Goal: Transaction & Acquisition: Purchase product/service

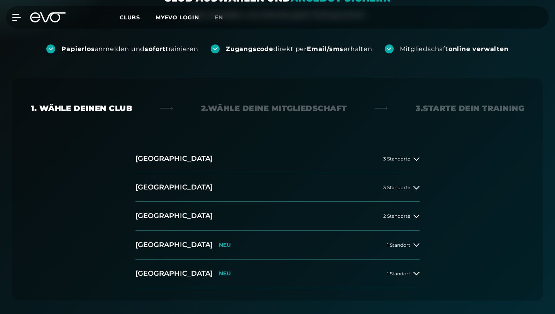
scroll to position [124, 0]
click at [311, 144] on button "Hamburg 3 Standorte" at bounding box center [278, 158] width 284 height 29
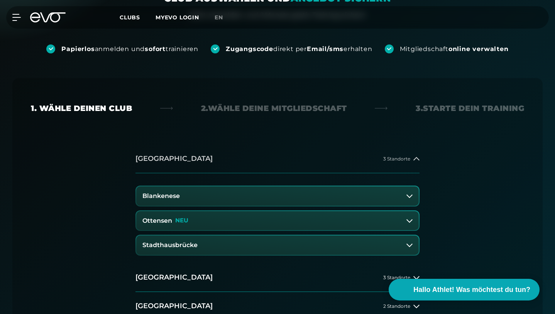
click at [363, 144] on button "Hamburg 3 Standorte" at bounding box center [278, 158] width 284 height 29
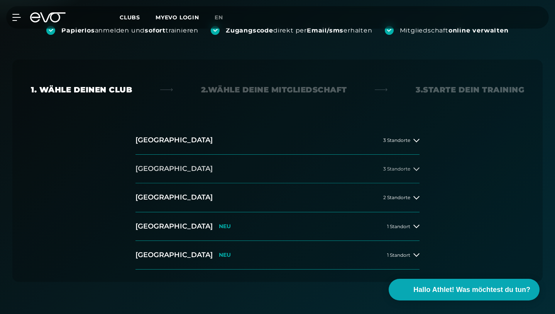
scroll to position [146, 0]
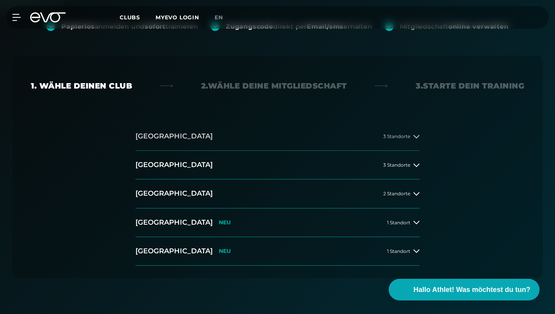
click at [294, 122] on button "[GEOGRAPHIC_DATA] 3 Standorte" at bounding box center [278, 136] width 284 height 29
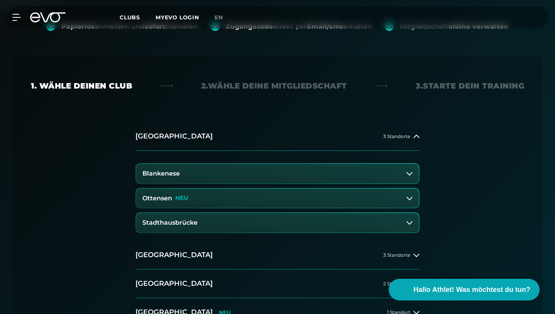
click at [311, 213] on button "Stadthausbrücke" at bounding box center [277, 222] width 283 height 19
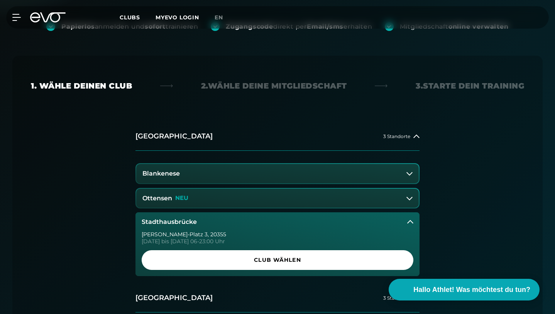
click at [324, 188] on button "Ottensen NEU" at bounding box center [277, 197] width 283 height 19
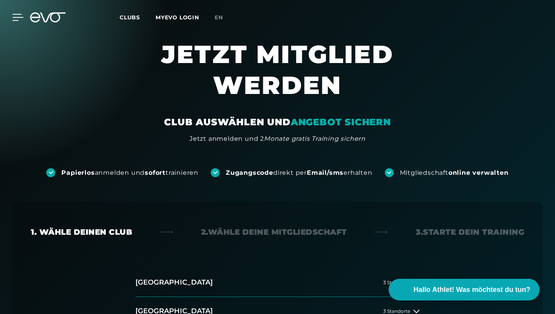
click at [16, 19] on icon at bounding box center [17, 17] width 11 height 7
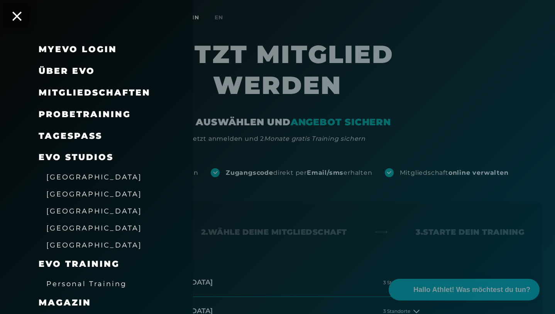
click at [73, 117] on span "Probetraining" at bounding box center [85, 114] width 92 height 10
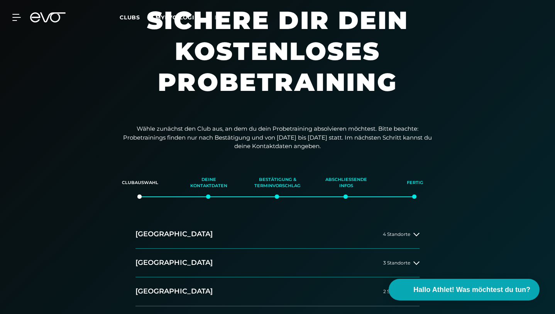
scroll to position [36, 0]
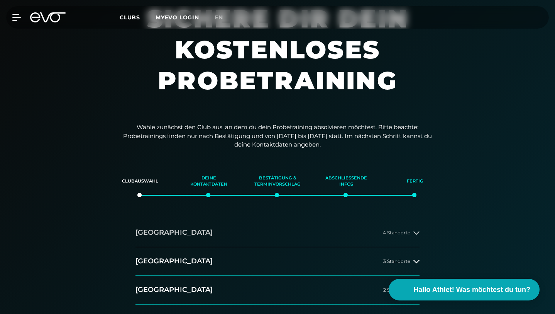
click at [234, 218] on button "Hamburg 4 Standorte" at bounding box center [278, 232] width 284 height 29
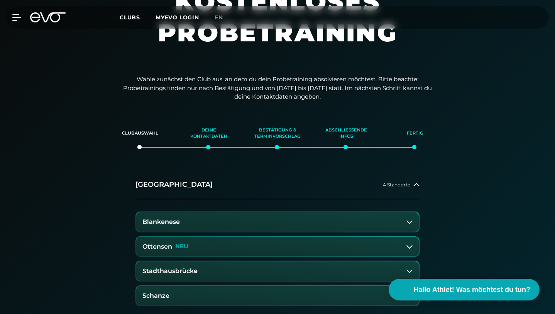
scroll to position [88, 0]
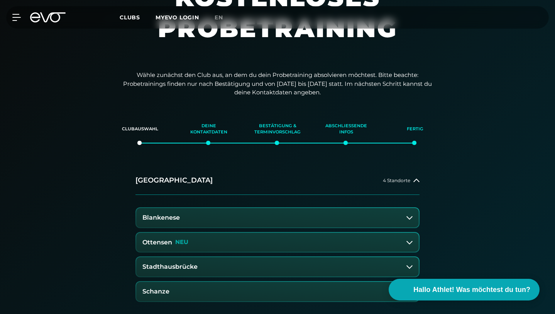
click at [22, 16] on div "MyEVO Login Über EVO Mitgliedschaften Probetraining TAGESPASS EVO Studios Düsse…" at bounding box center [11, 17] width 27 height 7
click at [16, 18] on icon at bounding box center [17, 17] width 11 height 7
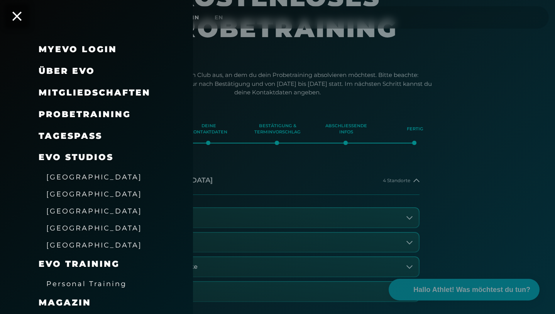
click at [98, 95] on span "Mitgliedschaften" at bounding box center [95, 92] width 112 height 10
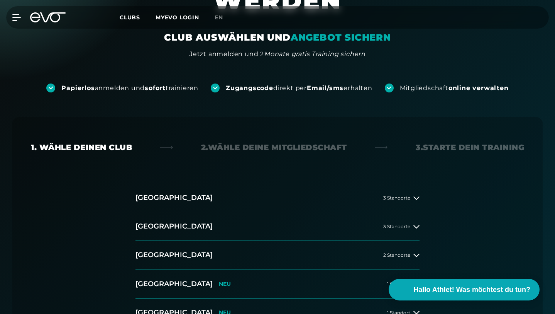
scroll to position [87, 0]
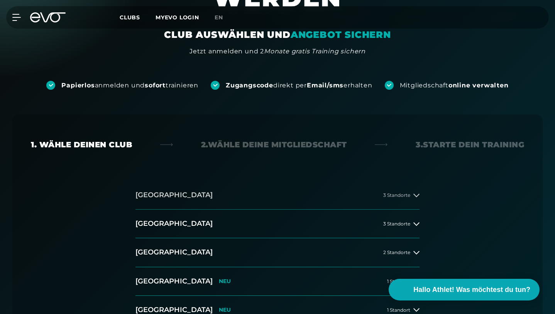
click at [287, 181] on button "[GEOGRAPHIC_DATA] 3 Standorte" at bounding box center [278, 195] width 284 height 29
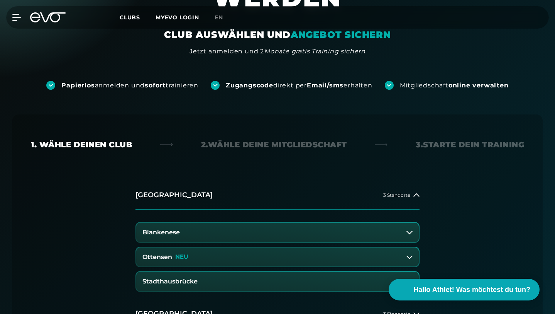
click at [235, 222] on button "Blankenese" at bounding box center [277, 231] width 283 height 19
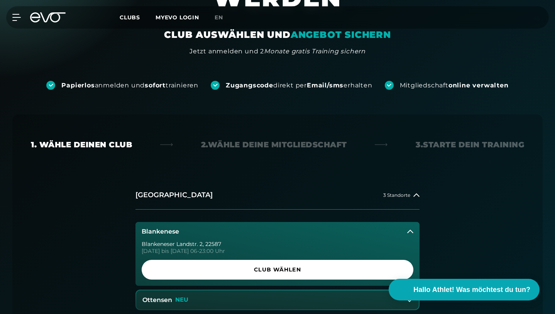
click at [247, 258] on div "Blankenese Blankeneser Landstr. 2 , 22587 Montag bis Freitag 06-23:00 Uhr Club …" at bounding box center [278, 275] width 284 height 133
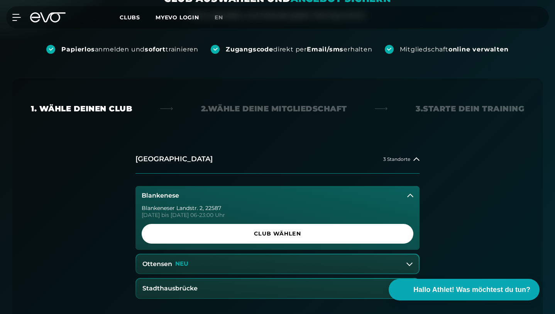
click at [258, 254] on button "Ottensen NEU" at bounding box center [277, 263] width 283 height 19
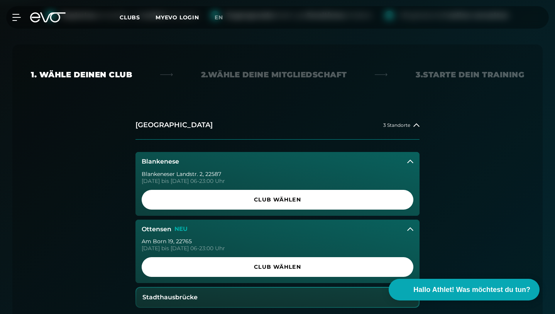
scroll to position [158, 0]
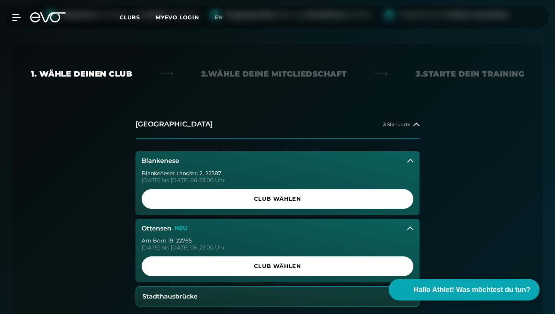
click at [257, 287] on button "Stadthausbrücke" at bounding box center [277, 296] width 283 height 19
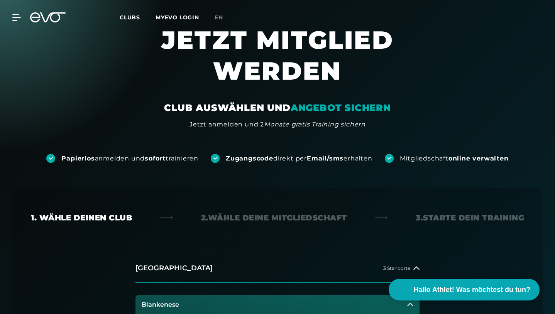
scroll to position [15, 0]
click at [11, 17] on div at bounding box center [11, 17] width 23 height 7
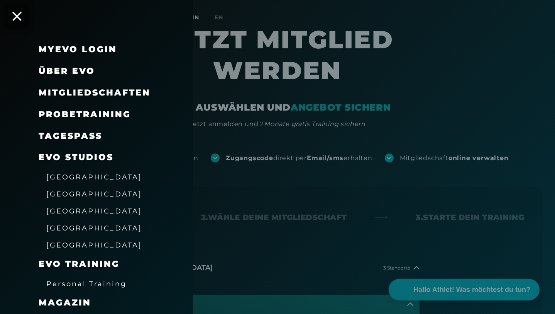
click at [78, 98] on div "Mitgliedschaften" at bounding box center [95, 93] width 112 height 12
click at [82, 96] on span "Mitgliedschaften" at bounding box center [95, 92] width 112 height 10
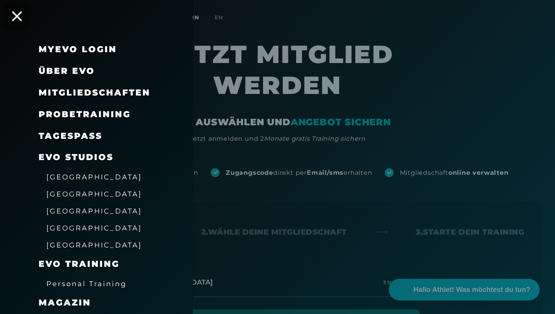
click at [20, 14] on icon at bounding box center [17, 16] width 10 height 10
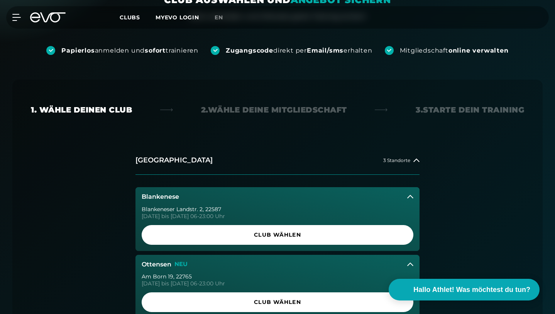
scroll to position [124, 0]
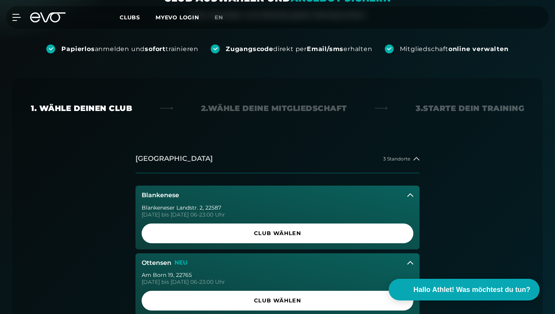
click at [411, 156] on div "3 Standorte" at bounding box center [402, 159] width 36 height 6
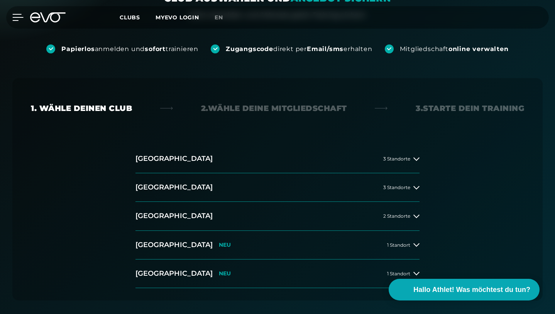
click at [12, 16] on icon at bounding box center [17, 17] width 11 height 7
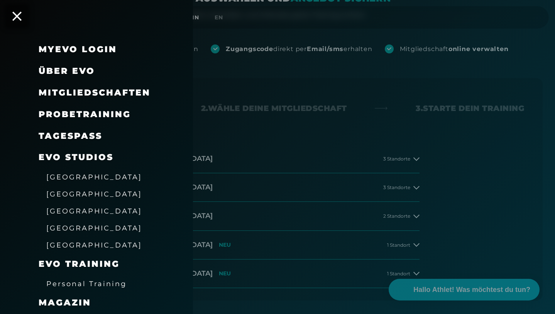
click at [95, 90] on span "Mitgliedschaften" at bounding box center [95, 92] width 112 height 10
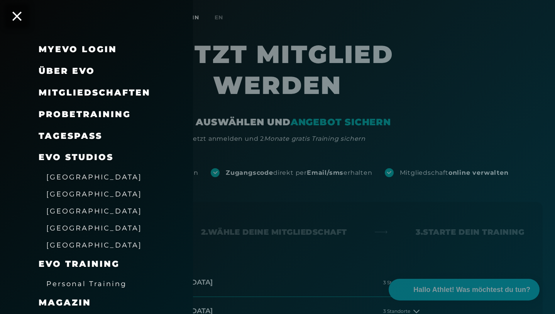
click at [117, 93] on span "Mitgliedschaften" at bounding box center [95, 92] width 112 height 10
click at [17, 20] on icon at bounding box center [17, 16] width 10 height 10
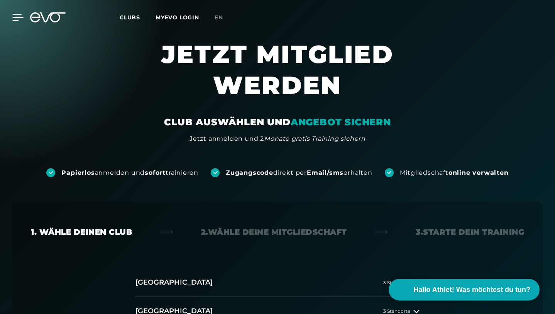
click at [15, 14] on icon at bounding box center [18, 17] width 11 height 6
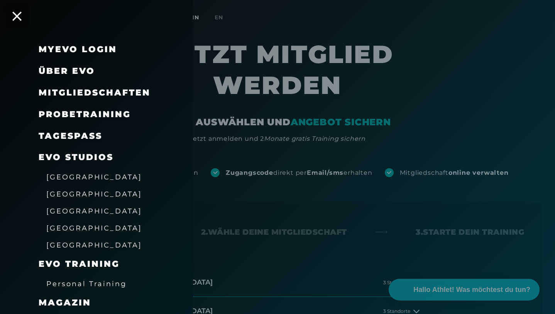
click at [75, 116] on span "Probetraining" at bounding box center [85, 114] width 92 height 10
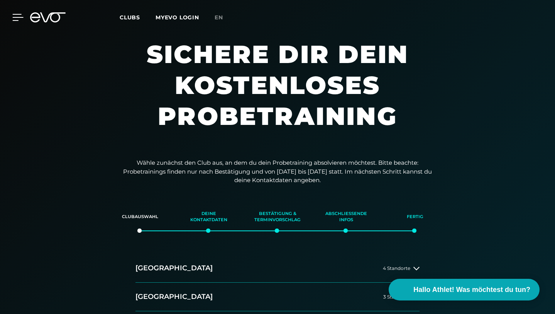
click at [19, 15] on icon at bounding box center [17, 17] width 11 height 7
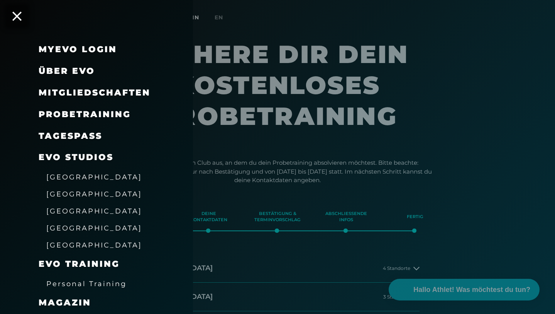
click at [70, 93] on span "Mitgliedschaften" at bounding box center [95, 92] width 112 height 10
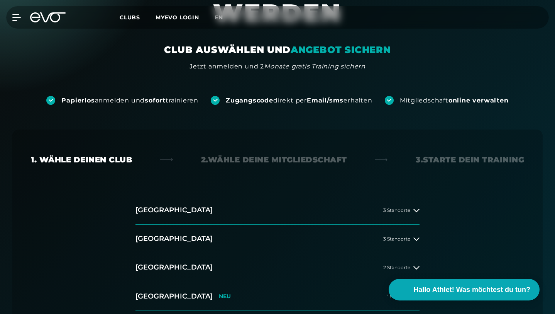
scroll to position [74, 0]
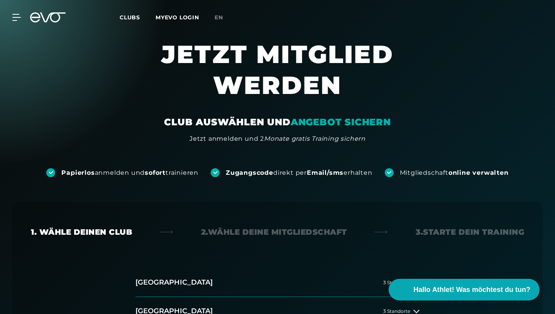
scroll to position [33, 0]
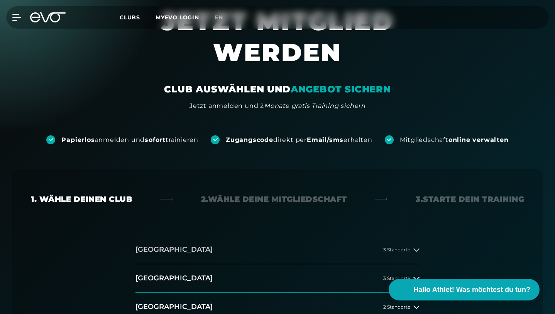
click at [241, 235] on button "Hamburg 3 Standorte" at bounding box center [278, 249] width 284 height 29
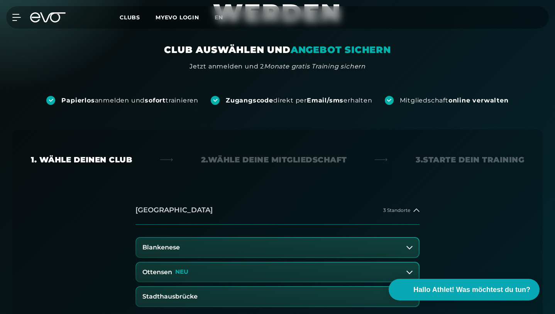
scroll to position [99, 0]
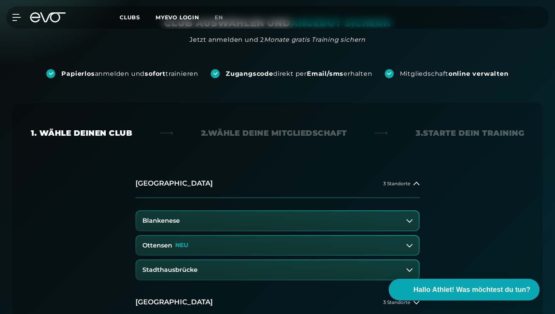
click at [254, 211] on button "Blankenese" at bounding box center [277, 220] width 283 height 19
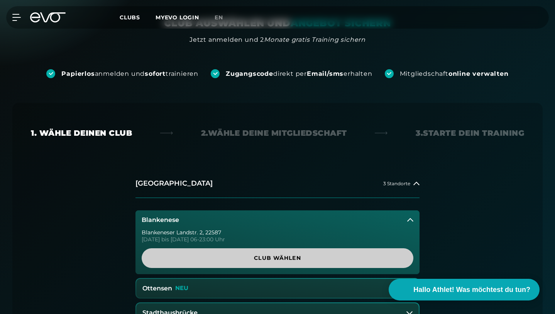
click at [257, 254] on span "Club wählen" at bounding box center [277, 258] width 253 height 8
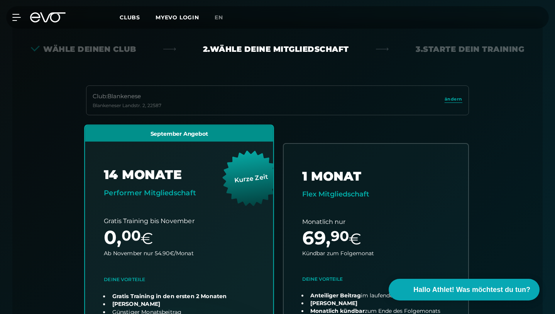
scroll to position [172, 0]
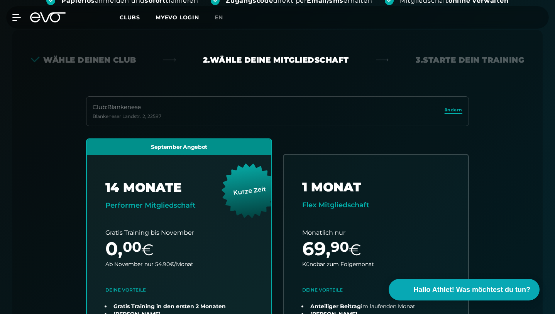
click at [452, 107] on span "ändern" at bounding box center [454, 110] width 18 height 7
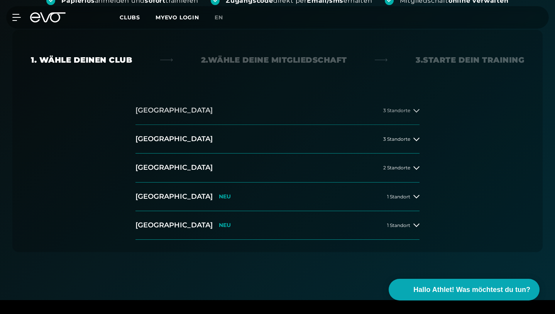
click at [352, 96] on button "Hamburg 3 Standorte" at bounding box center [278, 110] width 284 height 29
click at [294, 96] on button "[GEOGRAPHIC_DATA] 3 Standorte" at bounding box center [278, 110] width 284 height 29
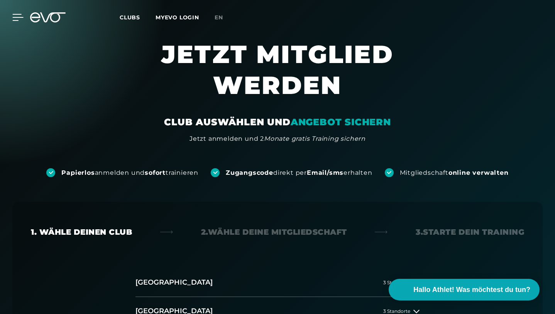
click at [15, 17] on icon at bounding box center [17, 17] width 11 height 7
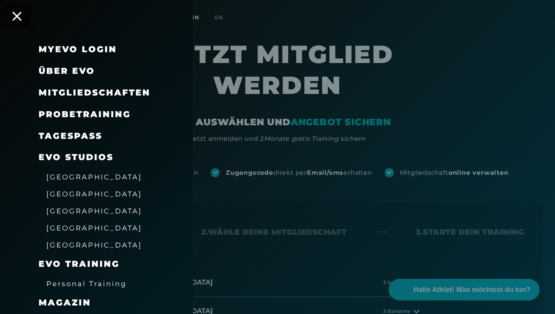
click at [79, 117] on span "Probetraining" at bounding box center [85, 114] width 92 height 10
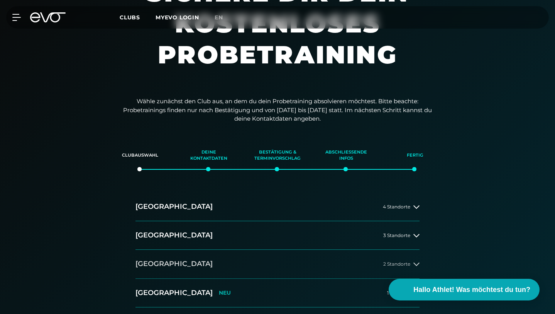
scroll to position [83, 0]
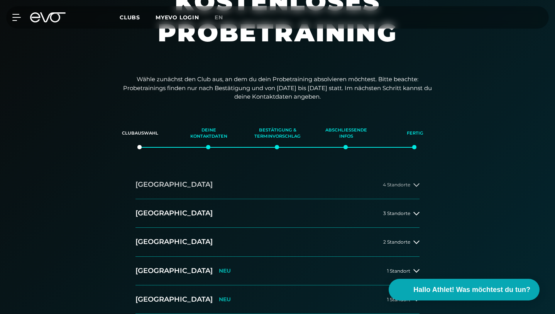
click at [299, 170] on button "[GEOGRAPHIC_DATA] 4 Standorte" at bounding box center [278, 184] width 284 height 29
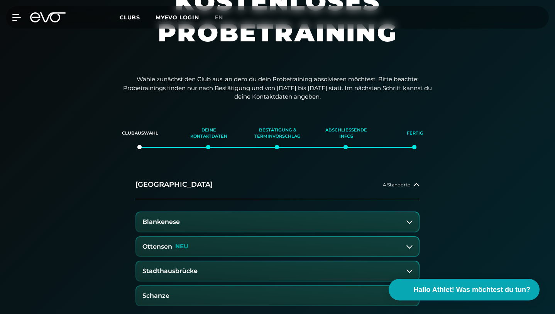
click at [276, 286] on button "Schanze" at bounding box center [277, 295] width 283 height 19
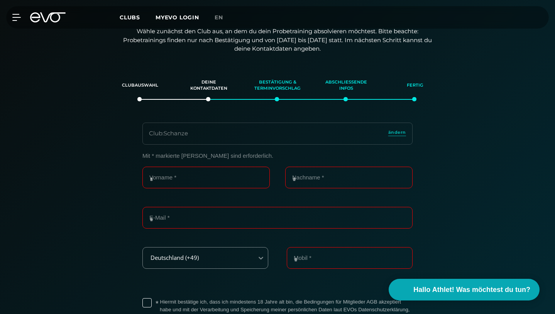
scroll to position [132, 0]
click at [17, 20] on icon at bounding box center [18, 17] width 11 height 6
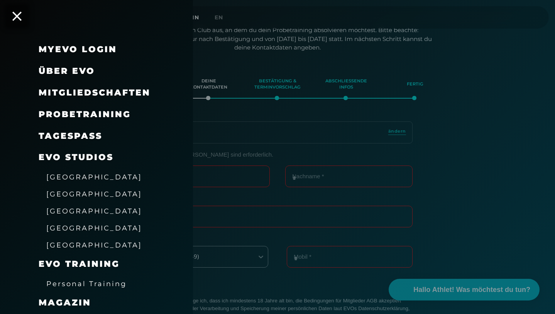
click at [65, 90] on span "Mitgliedschaften" at bounding box center [95, 92] width 112 height 10
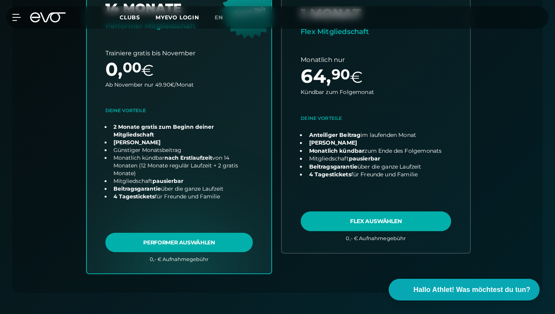
scroll to position [358, 0]
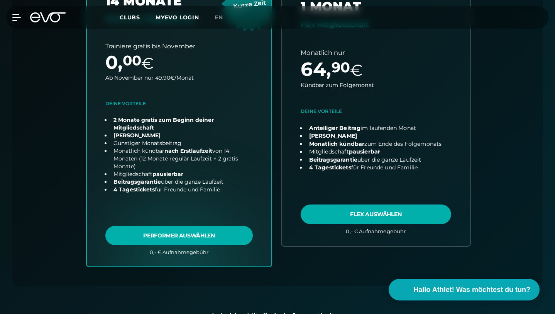
click at [354, 183] on link "choose plan" at bounding box center [376, 109] width 188 height 272
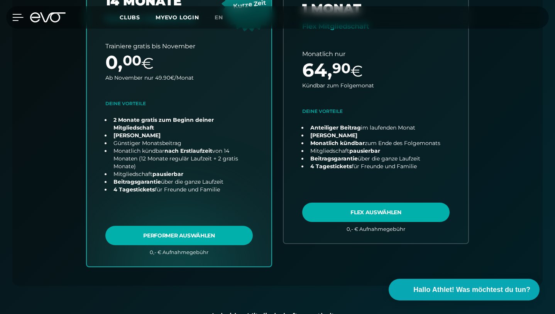
click at [15, 14] on icon at bounding box center [18, 17] width 11 height 6
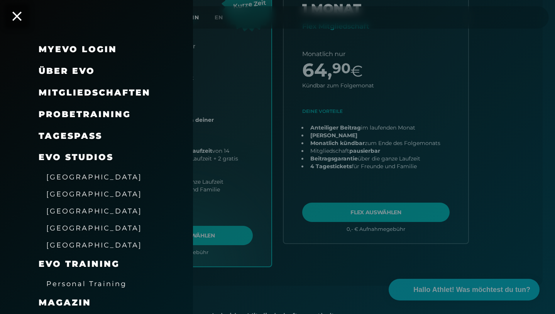
click at [268, 154] on div at bounding box center [277, 157] width 555 height 314
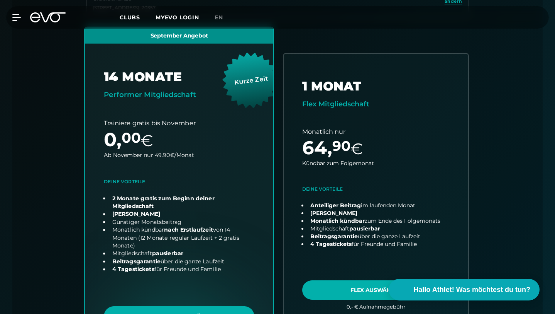
scroll to position [287, 0]
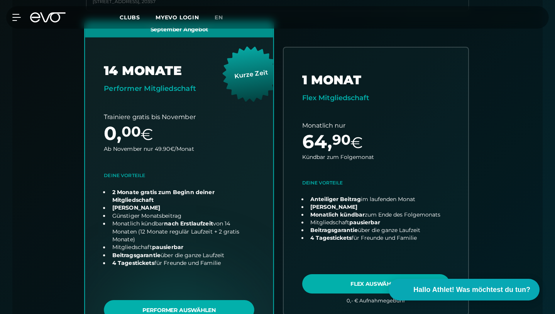
click at [221, 278] on link "choose plan" at bounding box center [179, 181] width 188 height 320
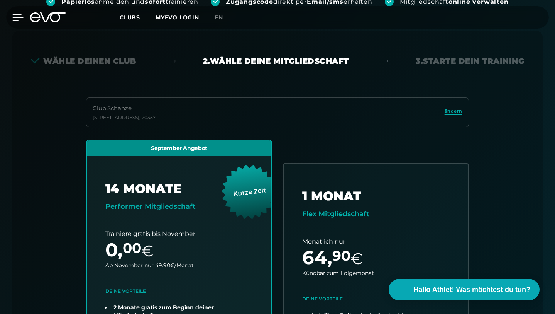
click at [18, 15] on icon at bounding box center [17, 17] width 11 height 7
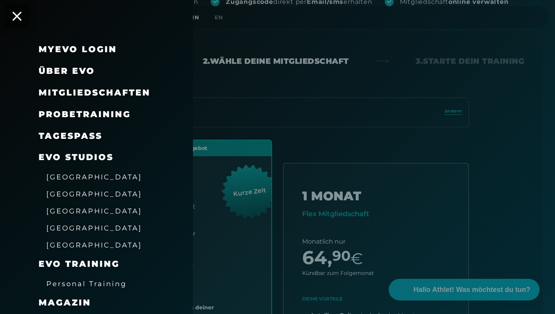
click at [61, 96] on span "Mitgliedschaften" at bounding box center [95, 92] width 112 height 10
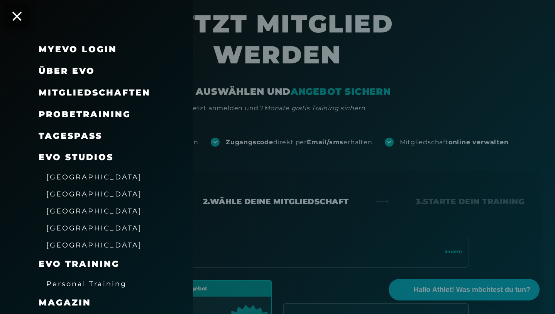
scroll to position [37, 0]
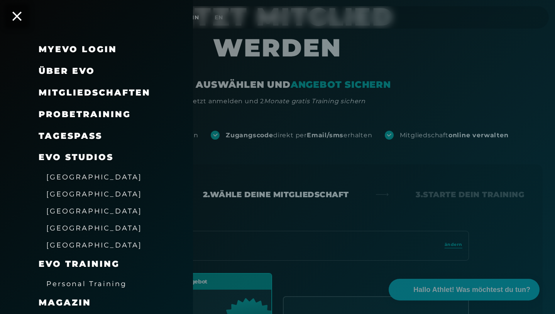
click at [350, 129] on div at bounding box center [277, 157] width 555 height 314
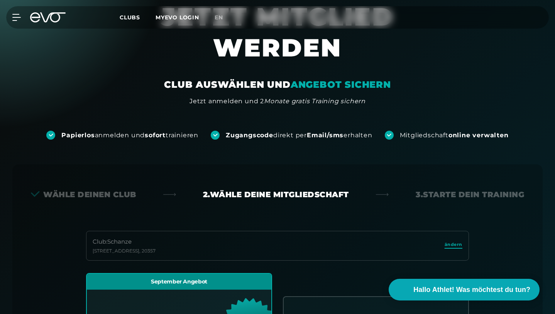
click at [452, 241] on span "ändern" at bounding box center [454, 244] width 18 height 7
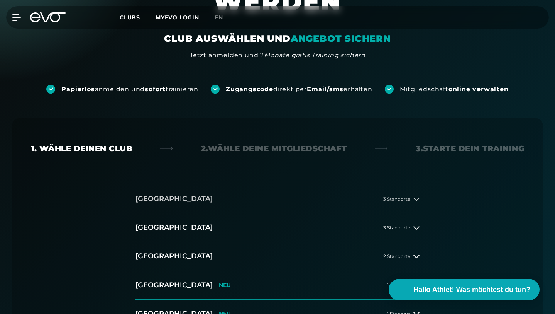
scroll to position [85, 0]
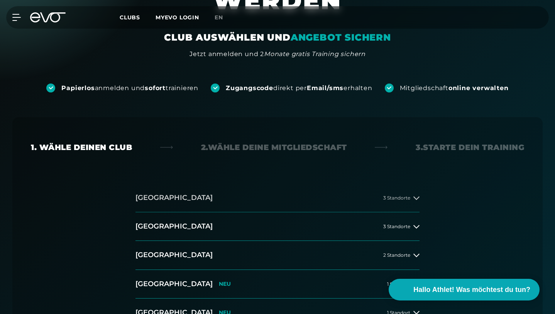
click at [370, 183] on button "Hamburg 3 Standorte" at bounding box center [278, 197] width 284 height 29
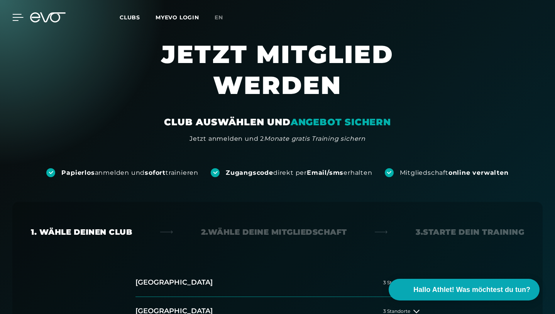
click at [12, 17] on icon at bounding box center [17, 17] width 11 height 7
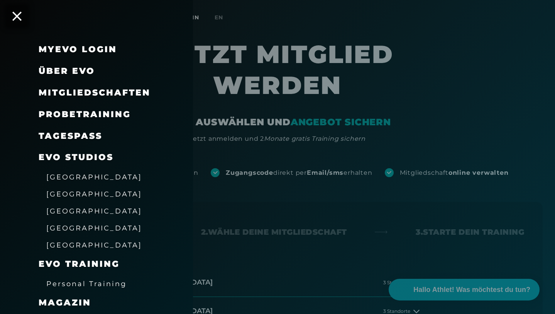
click at [64, 117] on span "Probetraining" at bounding box center [85, 114] width 92 height 10
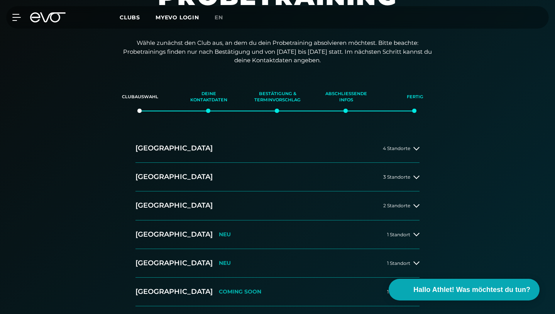
scroll to position [121, 0]
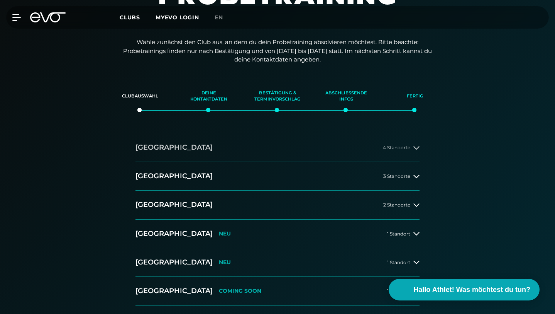
click at [336, 133] on button "[GEOGRAPHIC_DATA] 4 Standorte" at bounding box center [278, 147] width 284 height 29
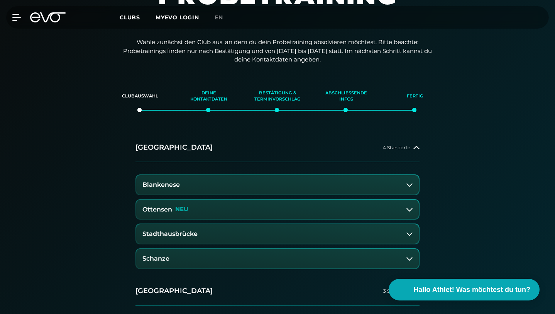
click at [280, 249] on button "Schanze" at bounding box center [277, 258] width 283 height 19
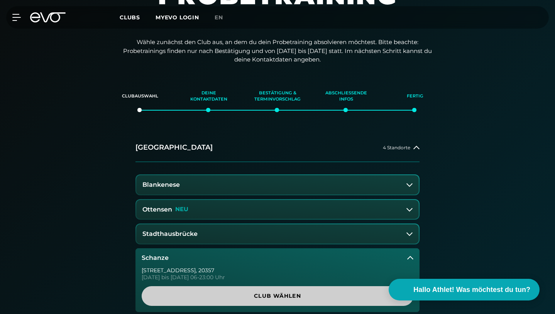
click at [279, 292] on span "Club wählen" at bounding box center [277, 296] width 253 height 8
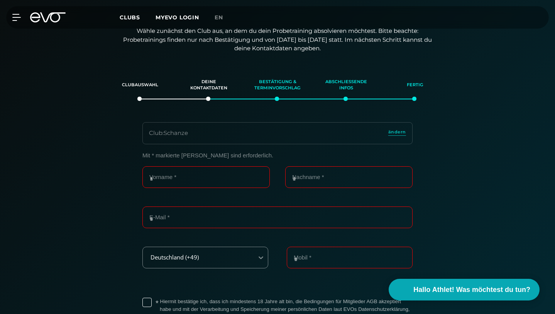
scroll to position [132, 0]
click at [24, 20] on div "MyEVO Login Über EVO Mitgliedschaften Probetraining TAGESPASS EVO Studios [GEOG…" at bounding box center [11, 17] width 27 height 7
click at [16, 20] on icon at bounding box center [18, 17] width 11 height 6
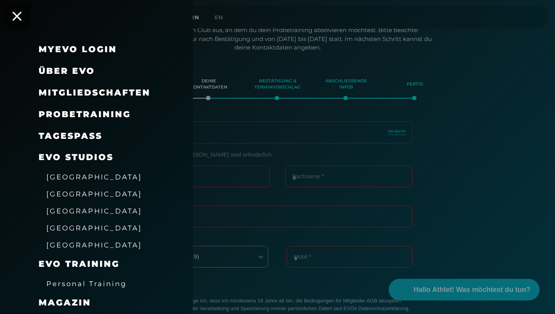
click at [86, 93] on span "Mitgliedschaften" at bounding box center [95, 92] width 112 height 10
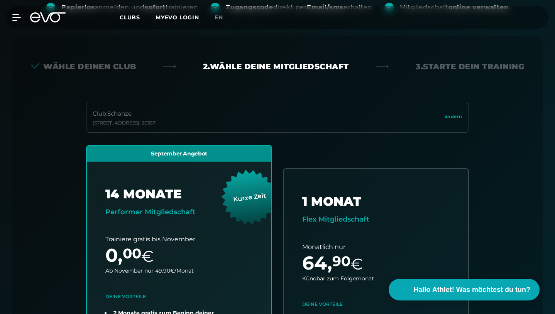
scroll to position [171, 0]
